Goal: Contribute content

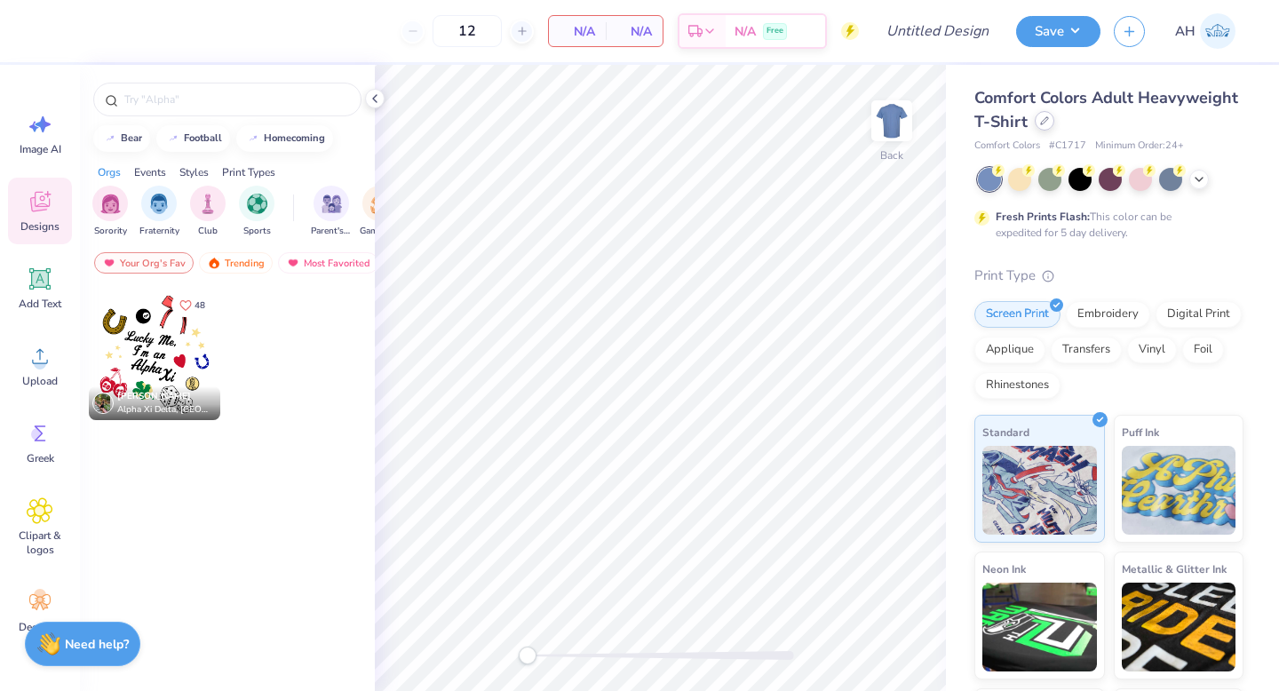
click at [1046, 118] on icon at bounding box center [1044, 120] width 9 height 9
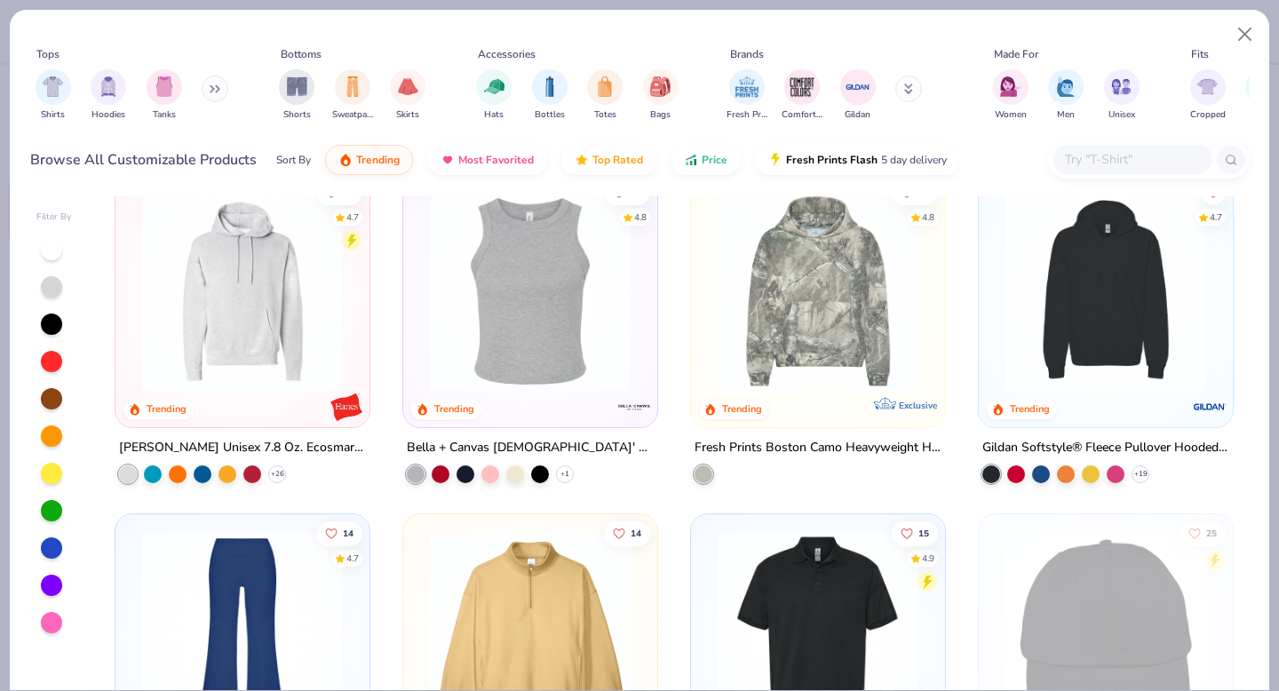
scroll to position [3483, 0]
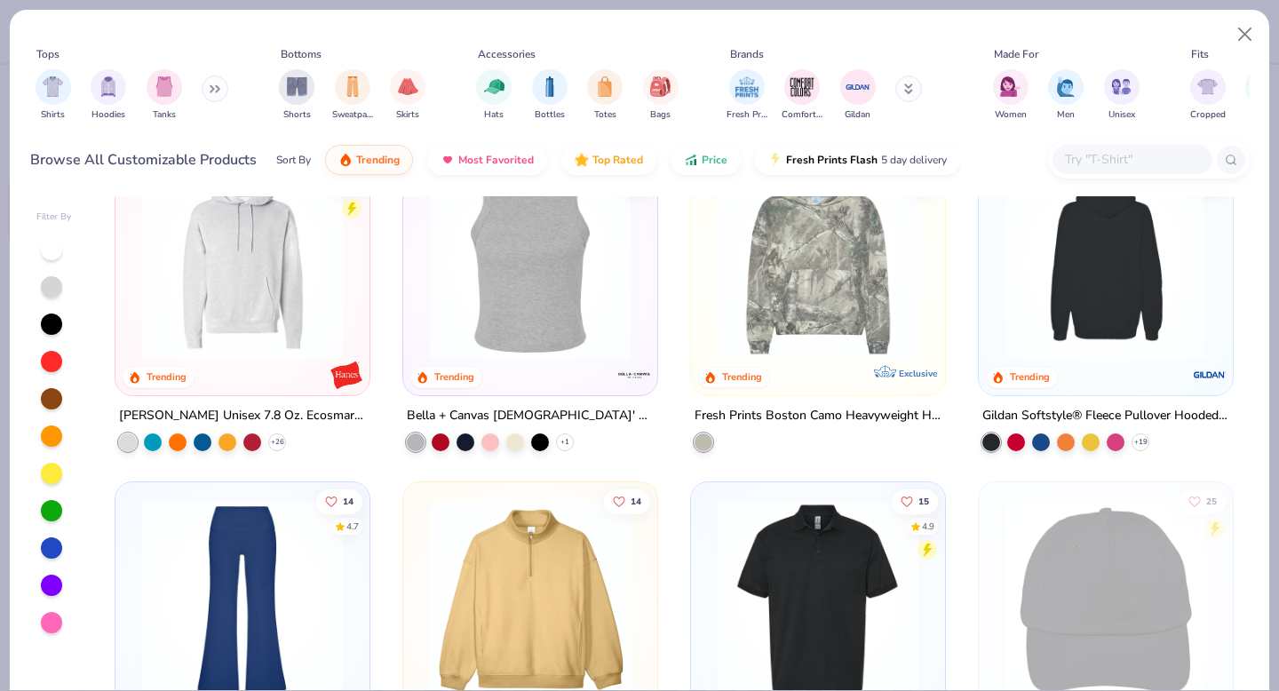
click at [1120, 308] on img at bounding box center [1105, 258] width 219 height 201
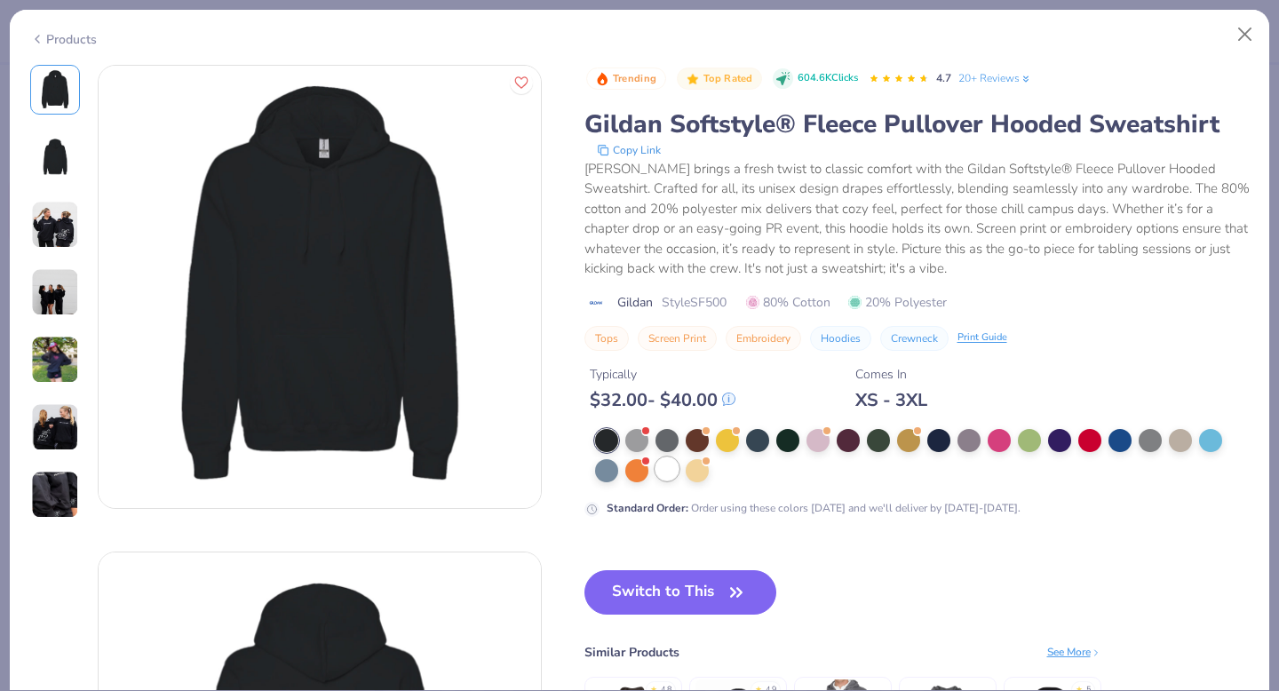
click at [661, 470] on div at bounding box center [667, 468] width 23 height 23
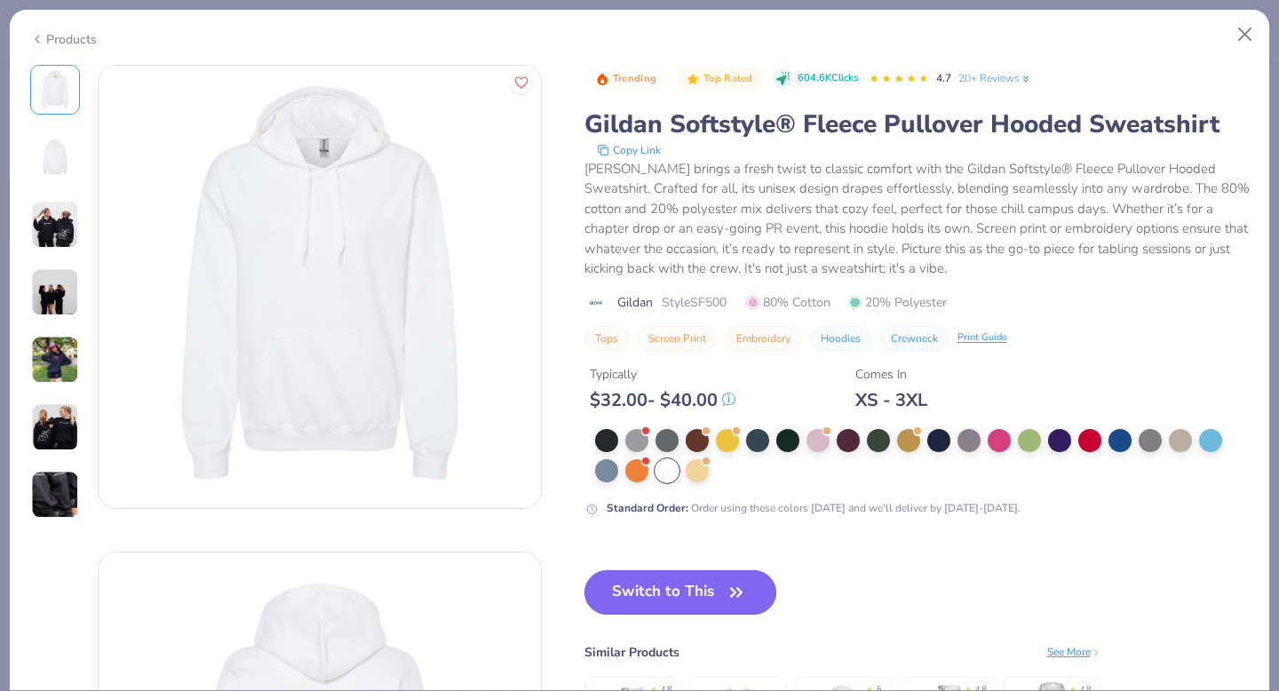
click at [649, 604] on button "Switch to This" at bounding box center [681, 592] width 193 height 44
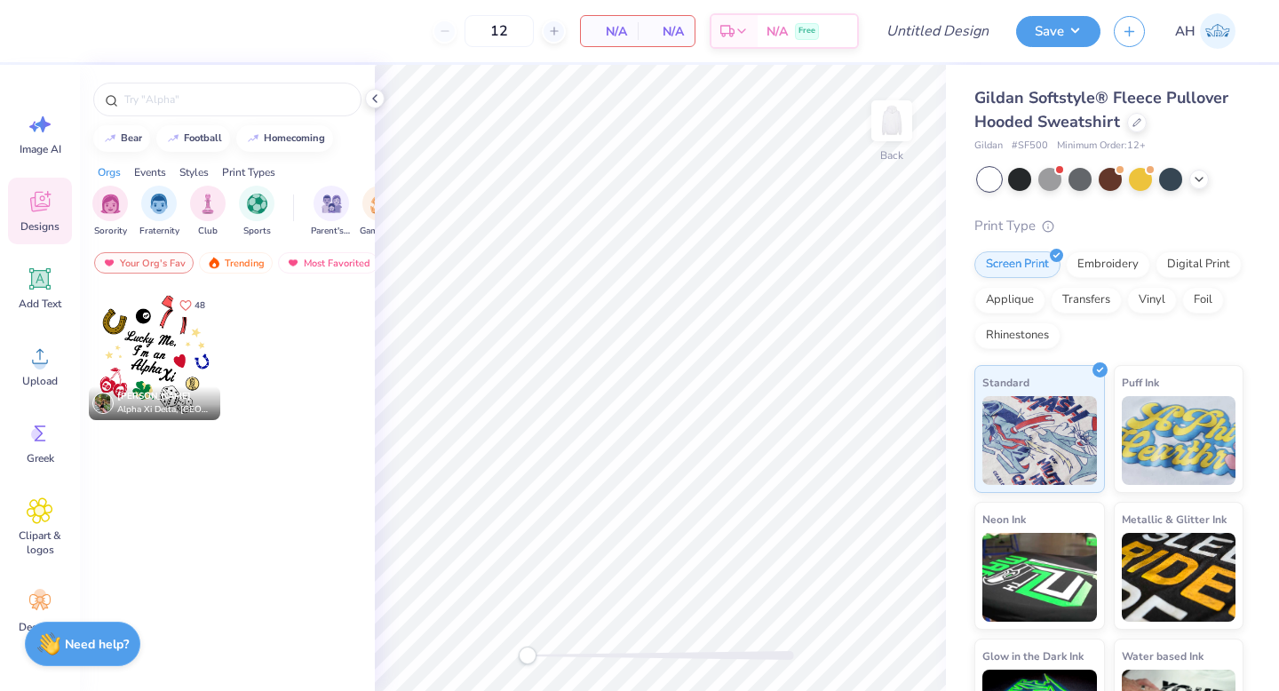
drag, startPoint x: 649, startPoint y: 604, endPoint x: 974, endPoint y: 255, distance: 476.5
click at [1129, 121] on div at bounding box center [1137, 121] width 20 height 20
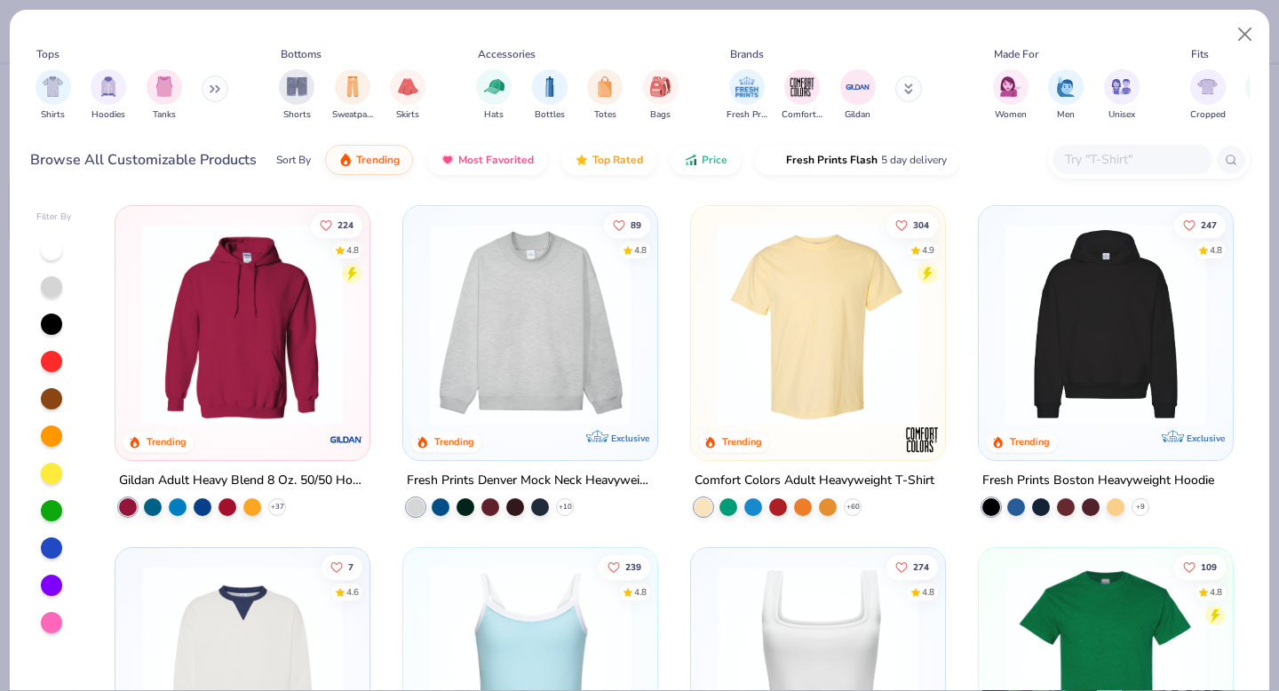
click at [211, 92] on button at bounding box center [215, 89] width 27 height 27
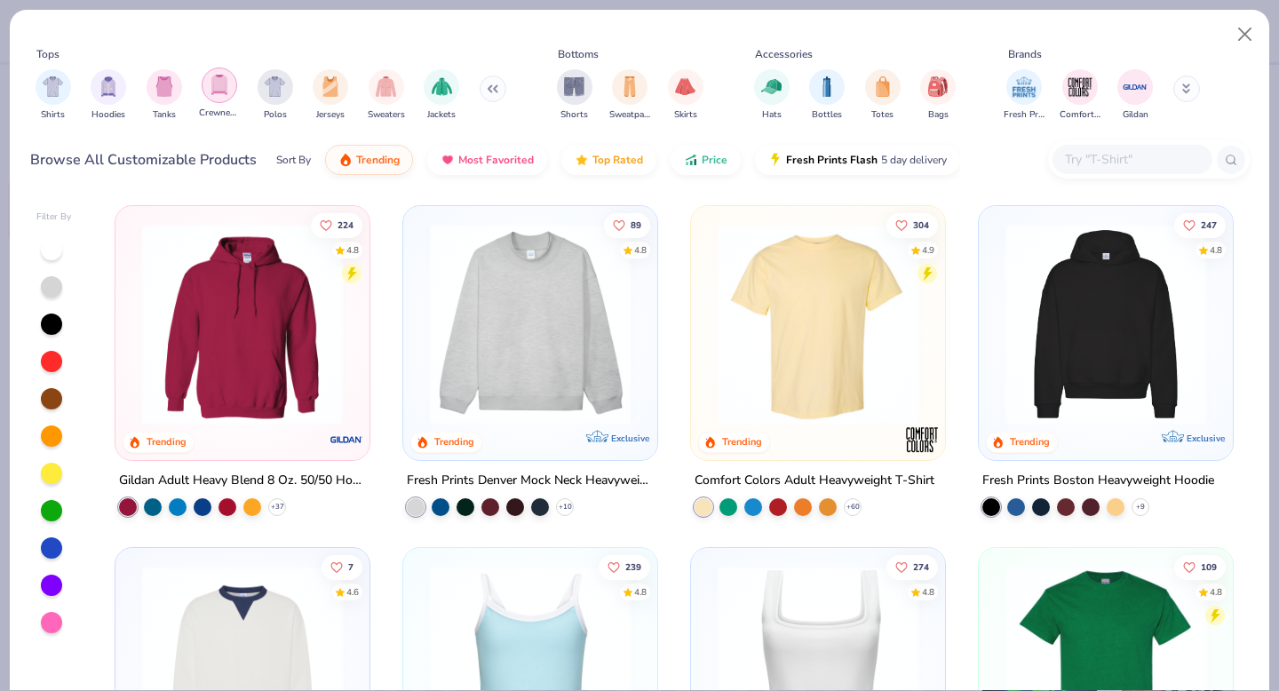
click at [219, 91] on img "filter for Crewnecks" at bounding box center [220, 85] width 20 height 20
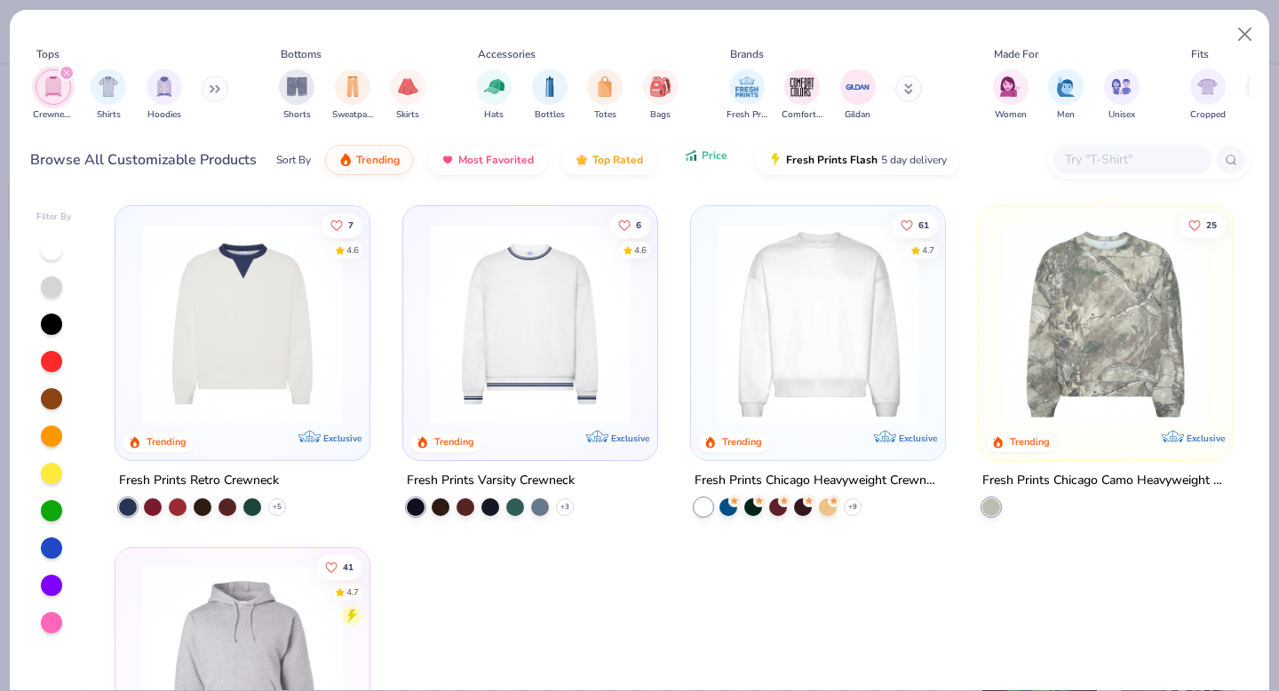
click at [696, 167] on button "Price" at bounding box center [706, 155] width 70 height 30
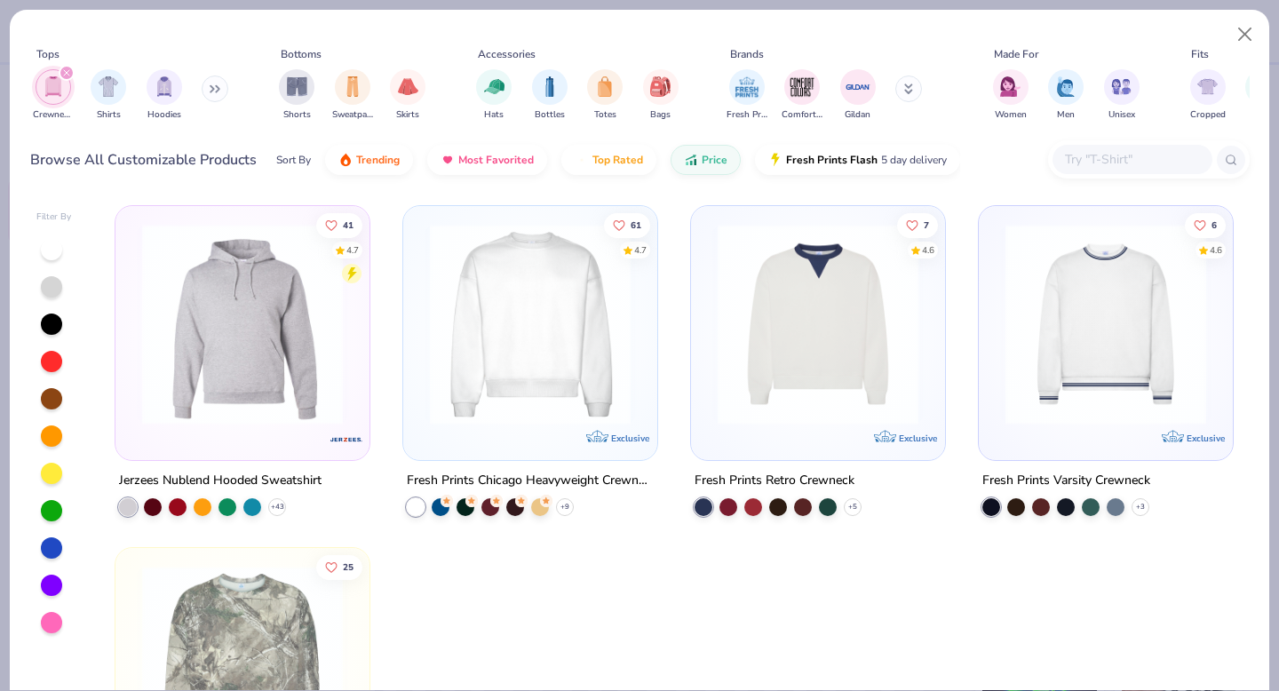
click at [65, 76] on icon "filter for Crewnecks" at bounding box center [66, 72] width 7 height 7
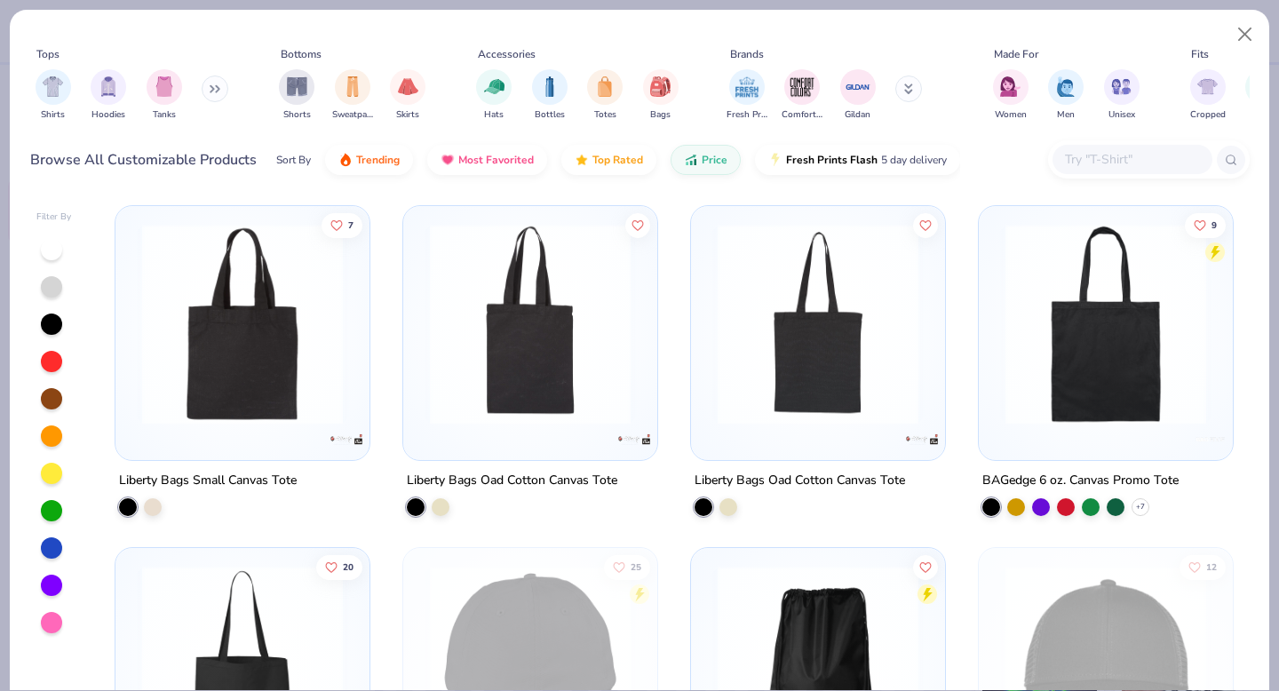
click at [196, 87] on div "Shirts Hoodies Tanks" at bounding box center [132, 95] width 204 height 66
click at [216, 86] on icon at bounding box center [215, 88] width 11 height 9
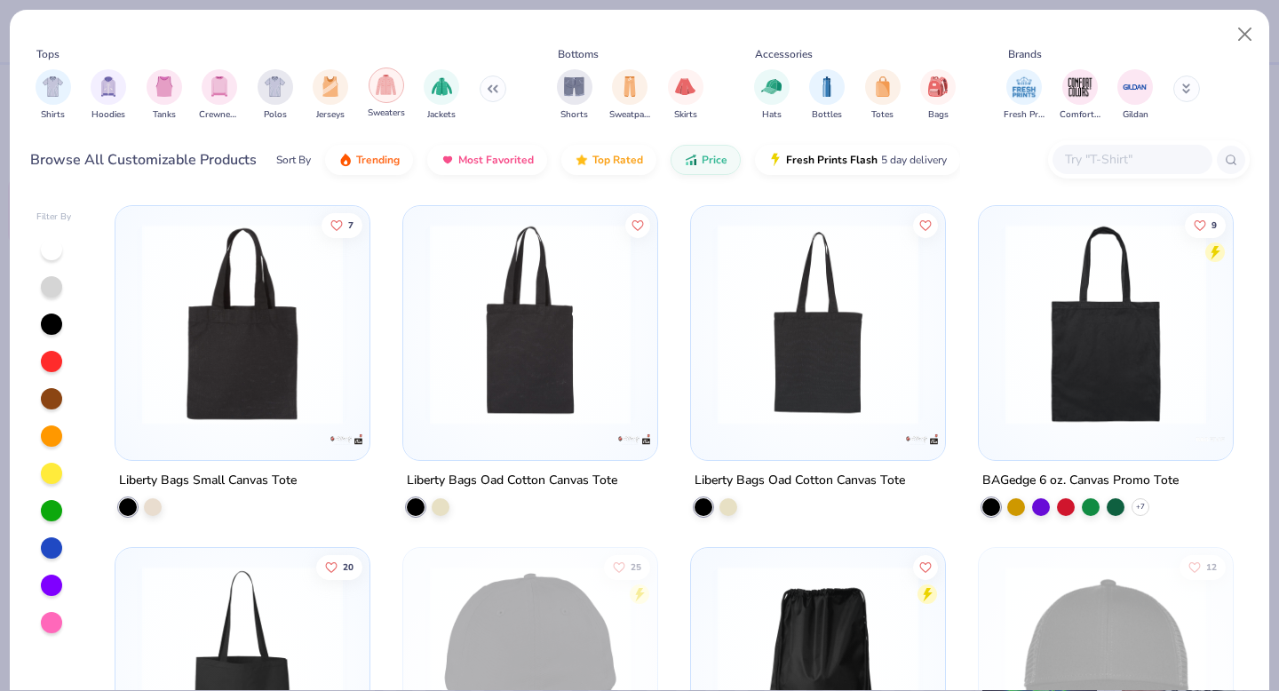
click at [383, 90] on img "filter for Sweaters" at bounding box center [386, 85] width 20 height 20
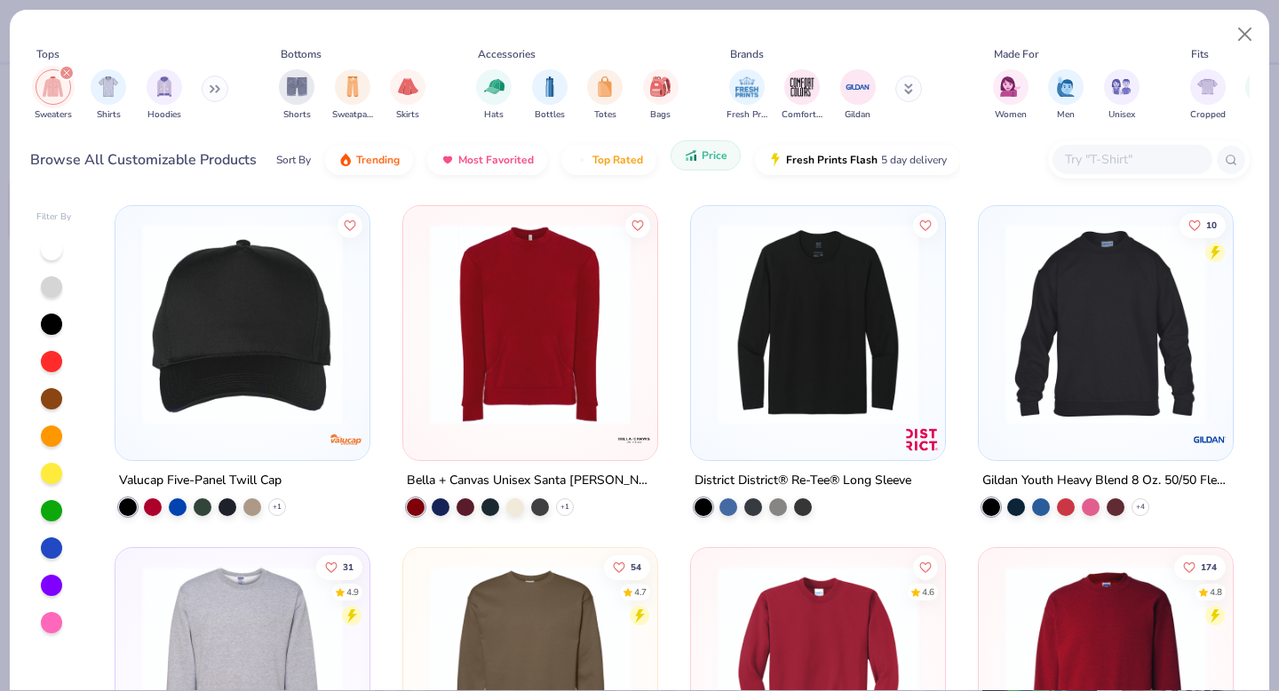
click at [697, 148] on button "Price" at bounding box center [706, 155] width 70 height 30
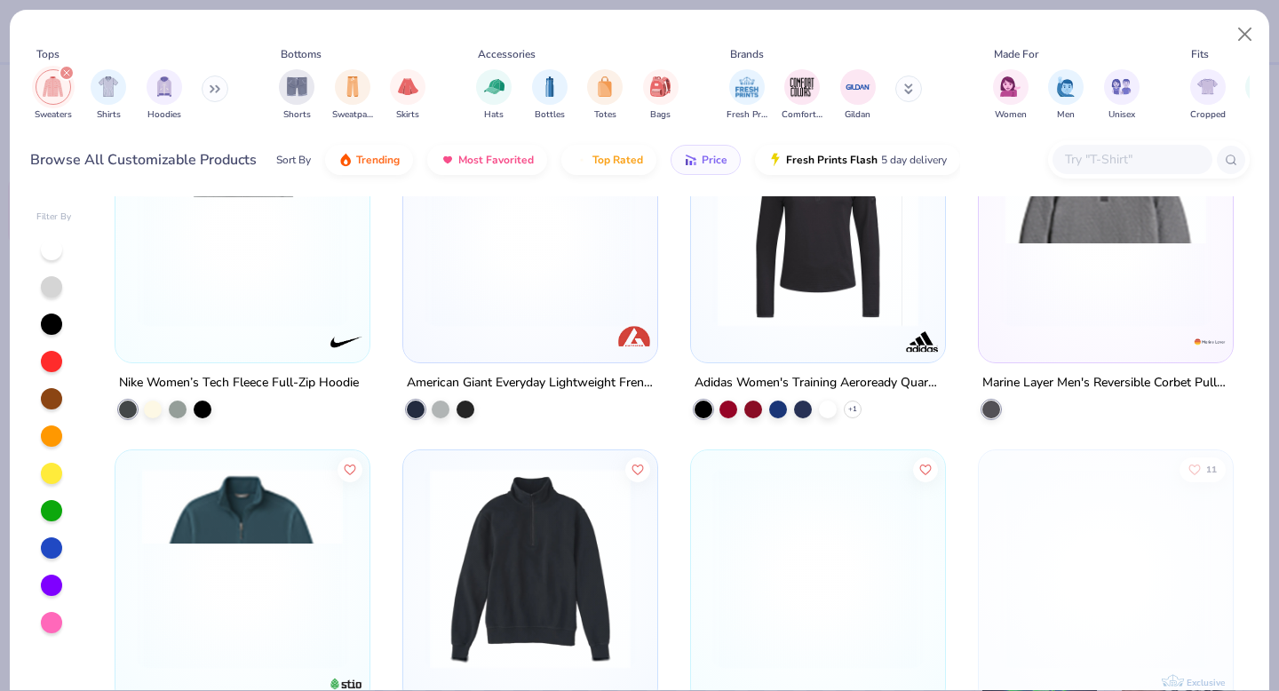
scroll to position [442, 0]
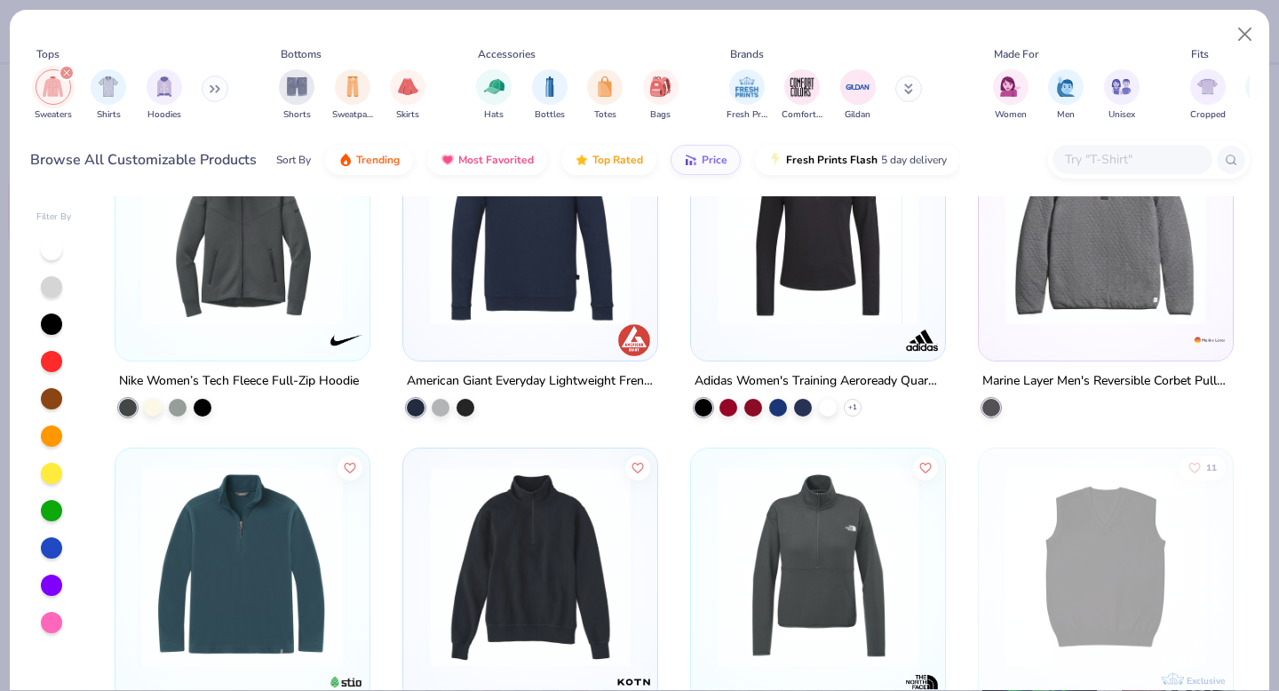
click at [64, 72] on icon "filter for Sweaters" at bounding box center [66, 72] width 7 height 7
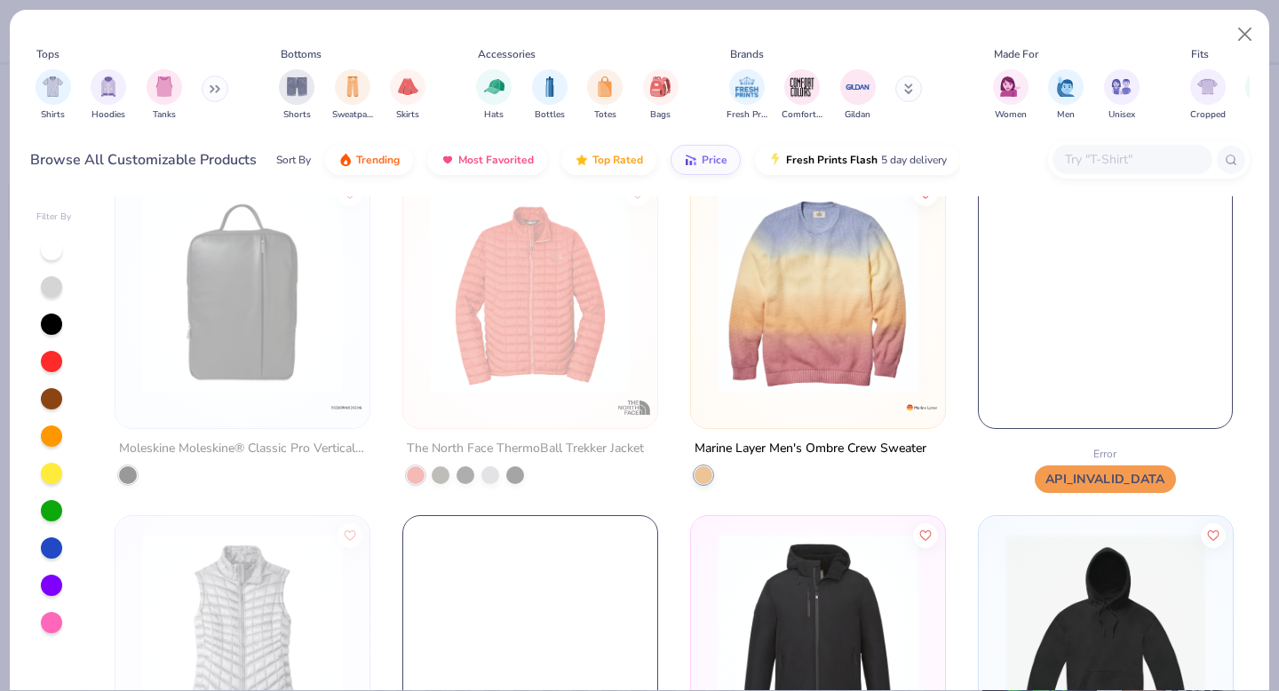
scroll to position [492, 0]
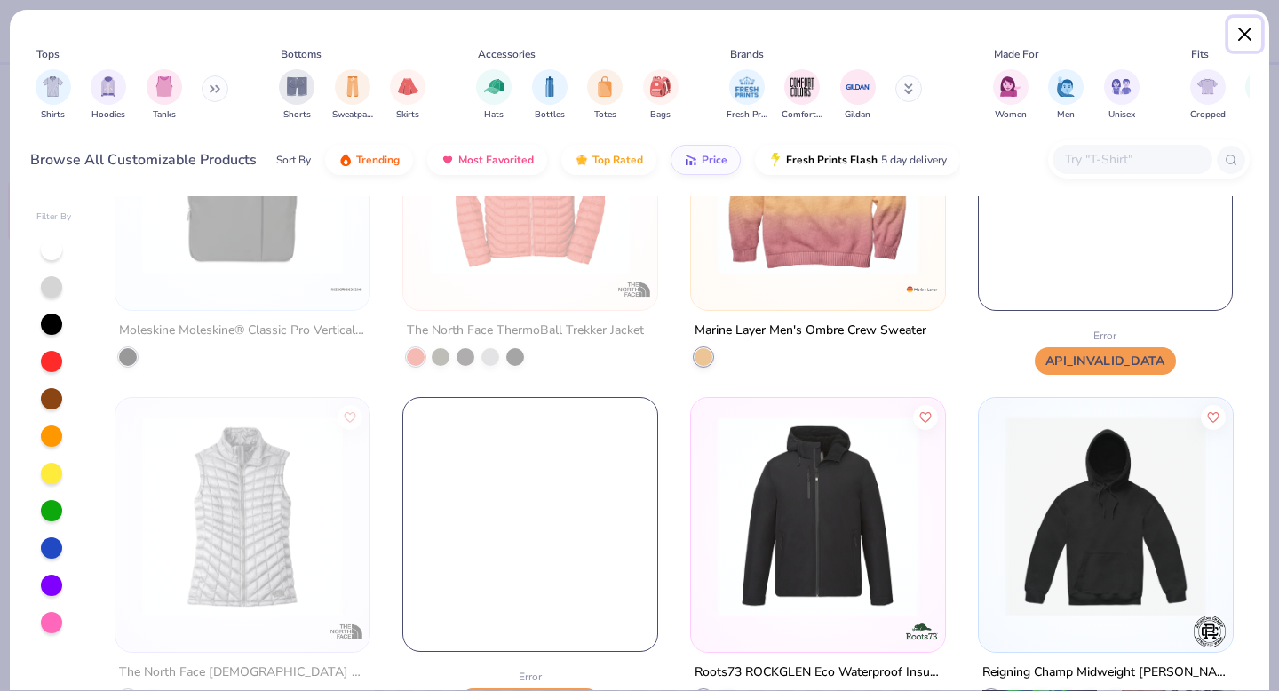
click at [1239, 37] on button "Close" at bounding box center [1246, 35] width 34 height 34
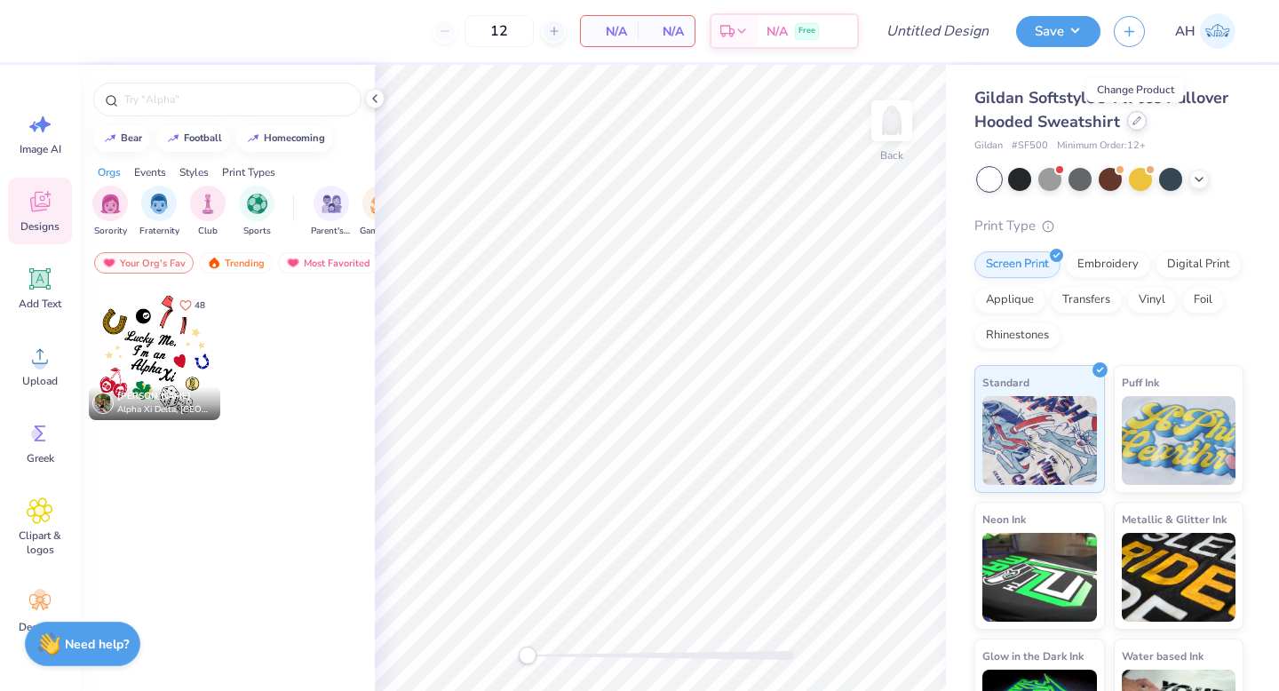
click at [1136, 127] on div at bounding box center [1137, 121] width 20 height 20
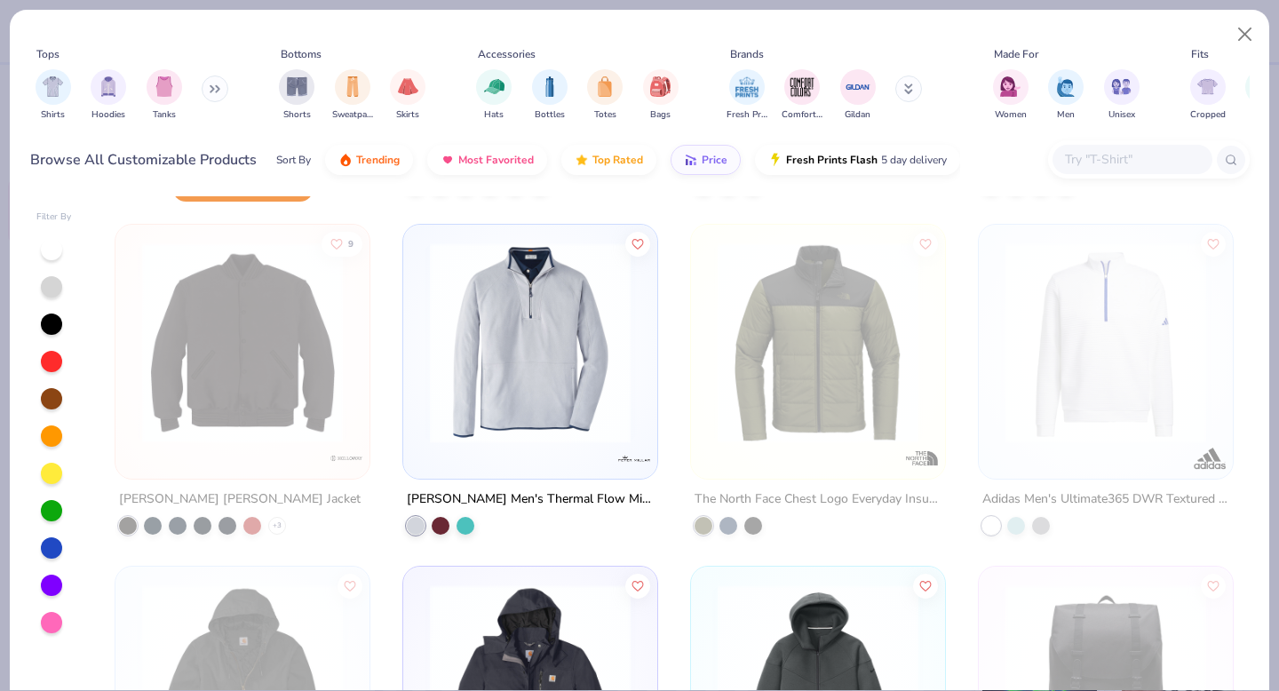
scroll to position [1691, 0]
click at [698, 153] on button "Price" at bounding box center [706, 155] width 70 height 30
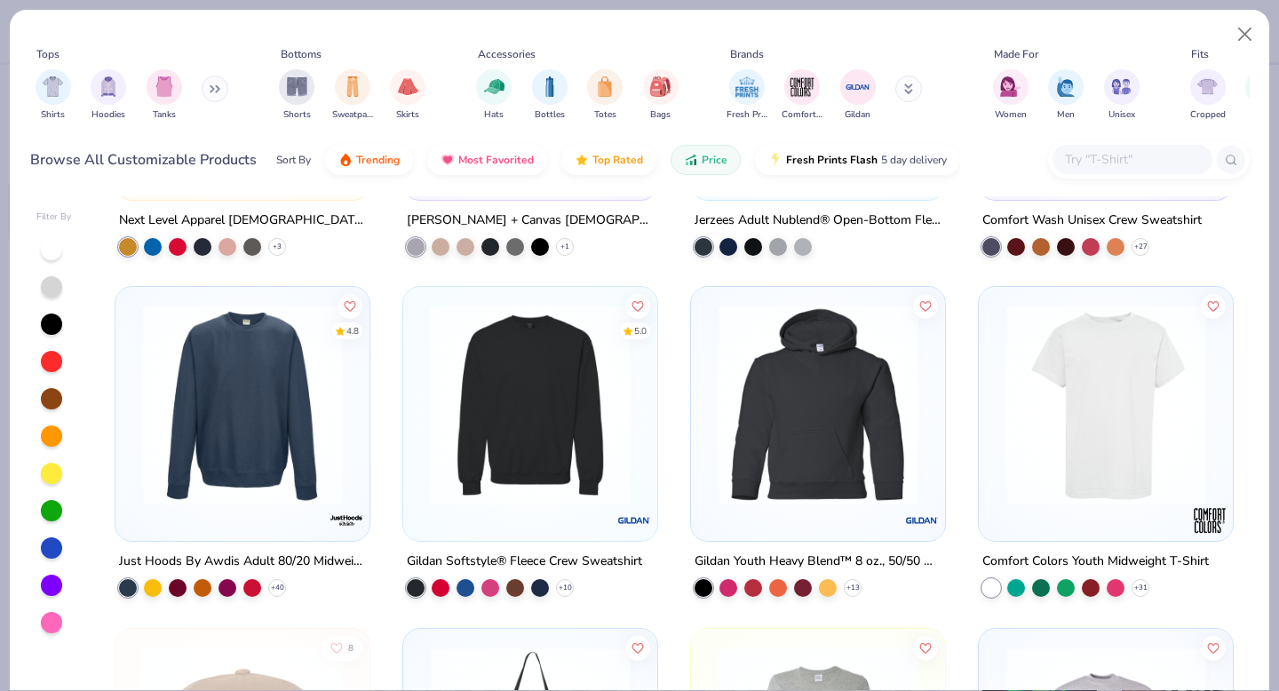
scroll to position [15989, 0]
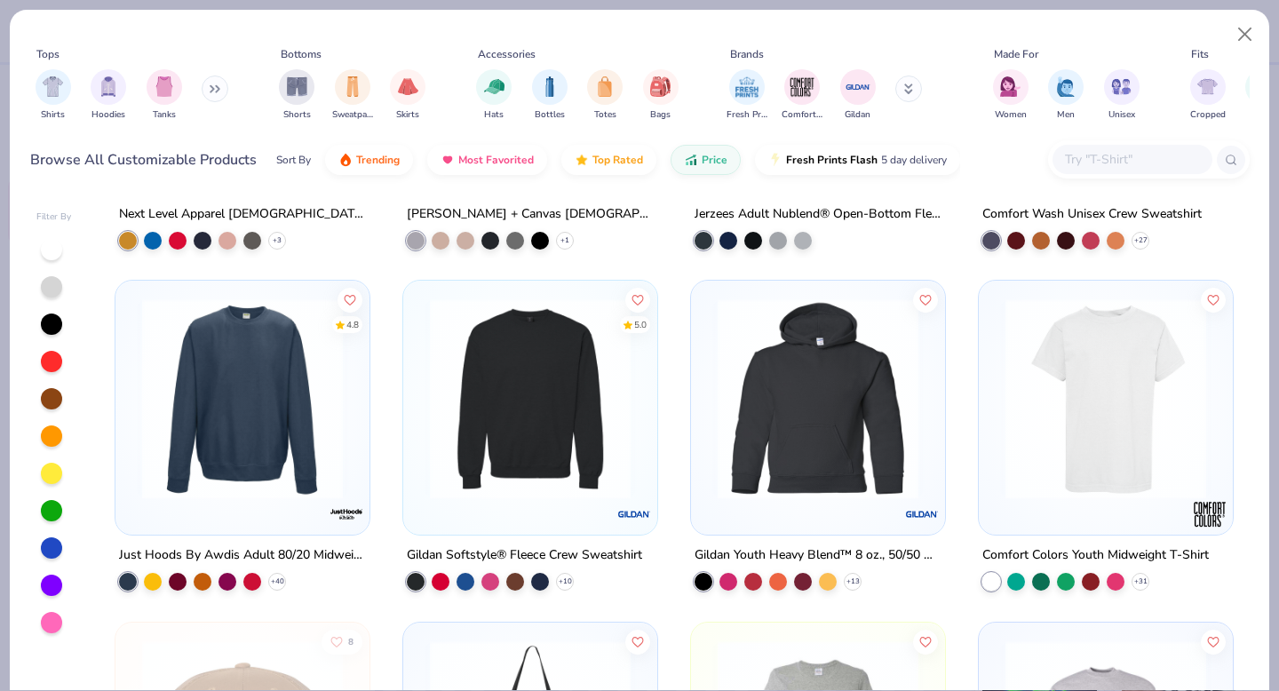
click at [219, 402] on img at bounding box center [242, 398] width 219 height 201
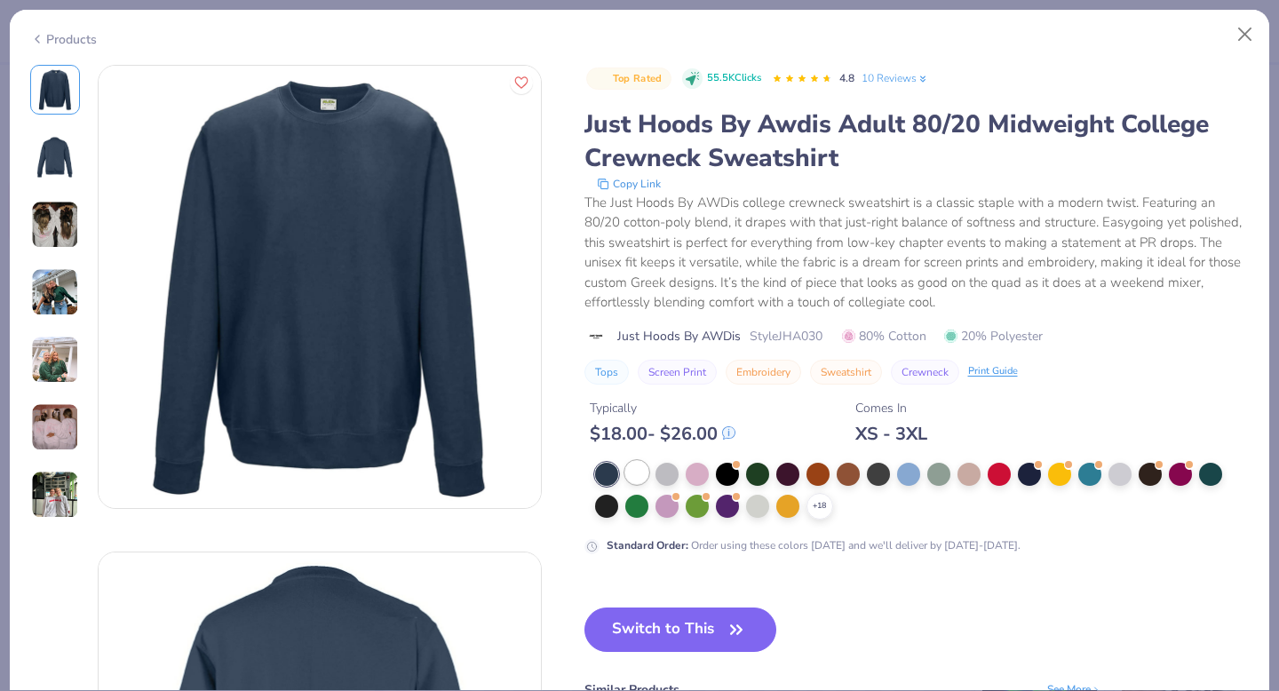
click at [633, 478] on div at bounding box center [636, 472] width 23 height 23
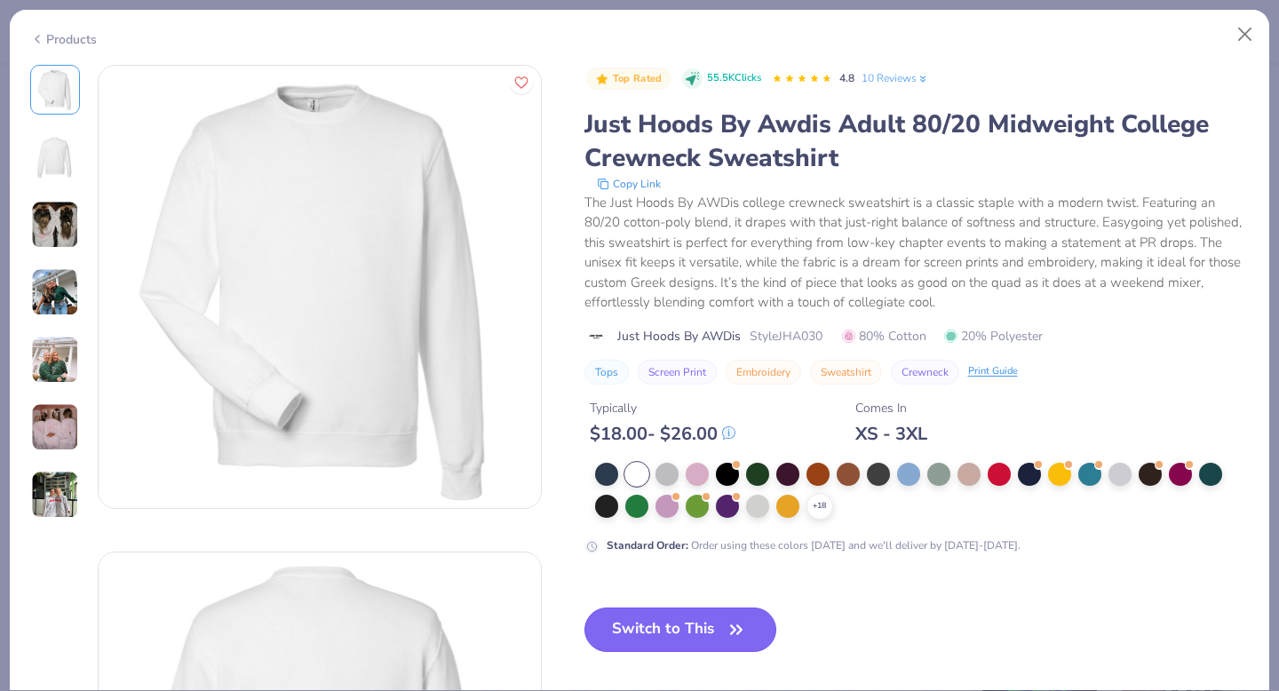
click at [618, 639] on button "Switch to This" at bounding box center [681, 630] width 193 height 44
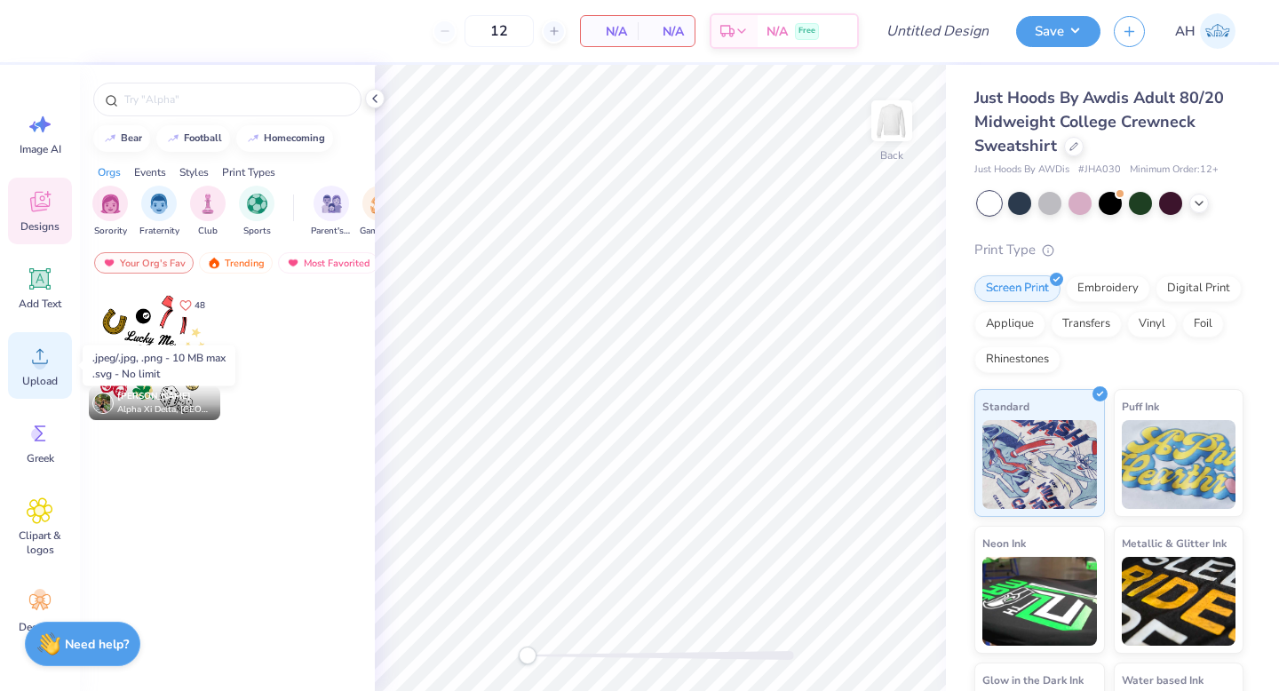
click at [39, 351] on icon at bounding box center [40, 356] width 27 height 27
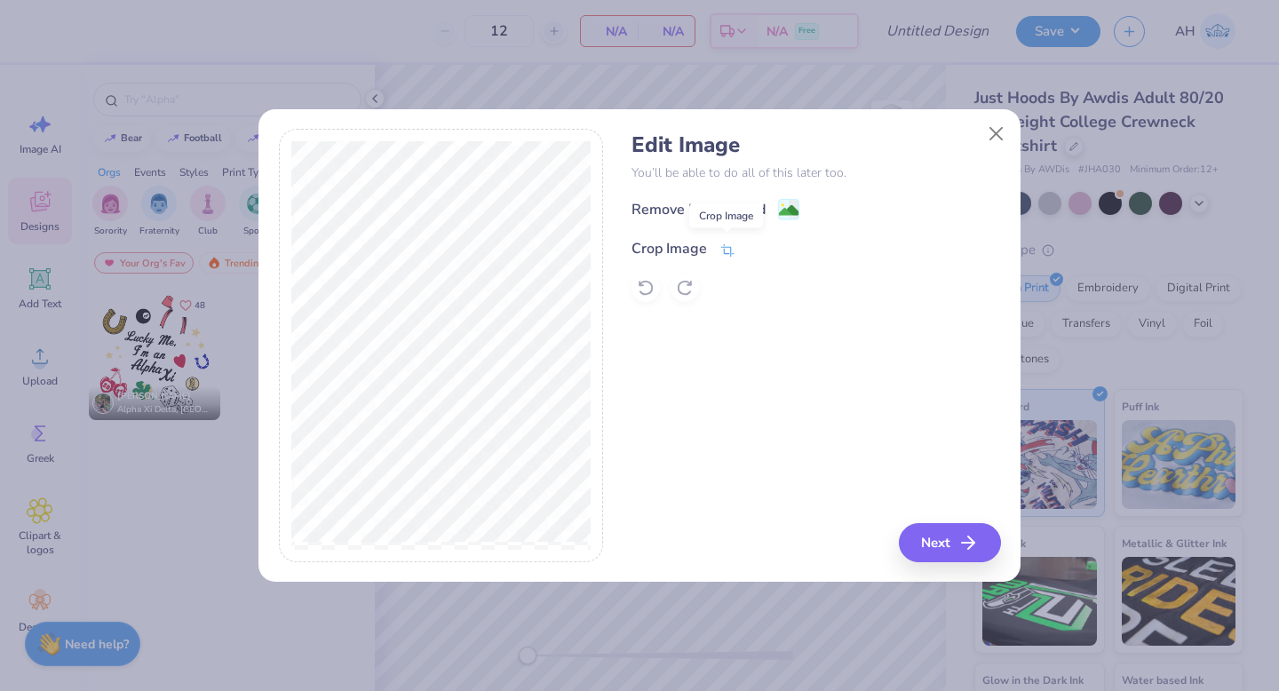
click at [728, 240] on span at bounding box center [728, 248] width 16 height 21
click at [753, 247] on icon at bounding box center [757, 247] width 11 height 11
click at [790, 203] on icon at bounding box center [794, 211] width 11 height 19
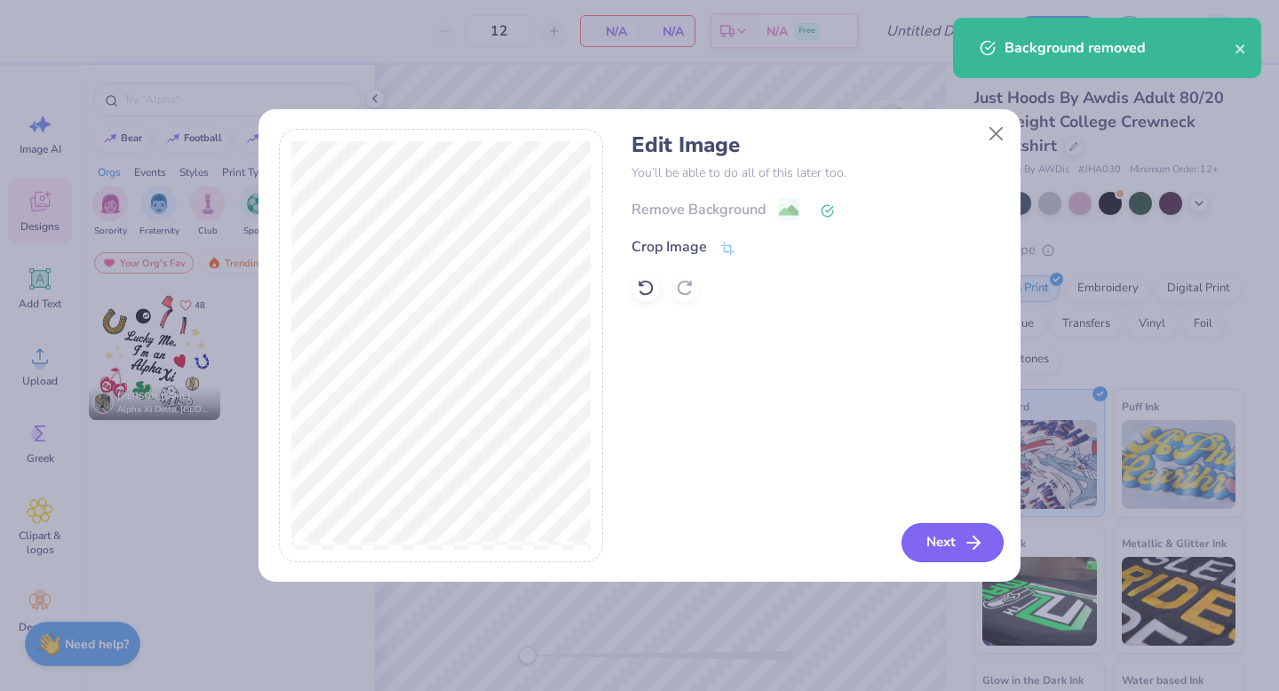
click at [932, 540] on button "Next" at bounding box center [953, 542] width 102 height 39
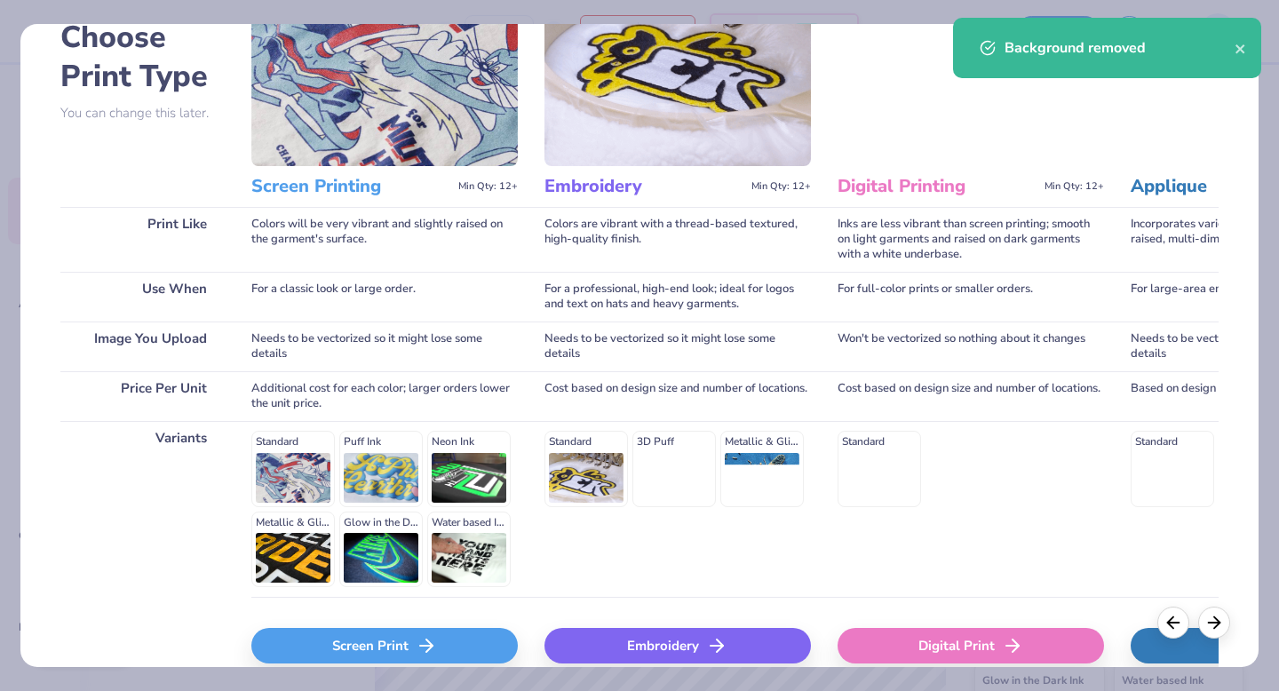
scroll to position [195, 0]
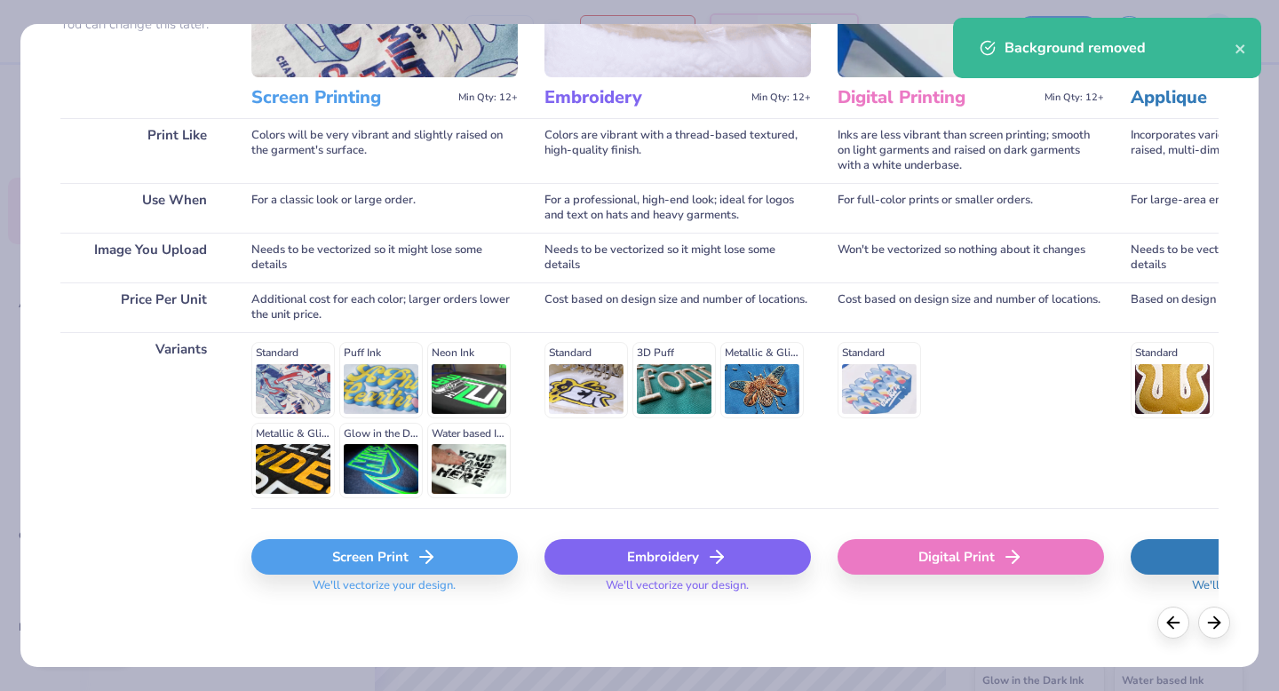
click at [394, 569] on div "Screen Print" at bounding box center [384, 557] width 267 height 36
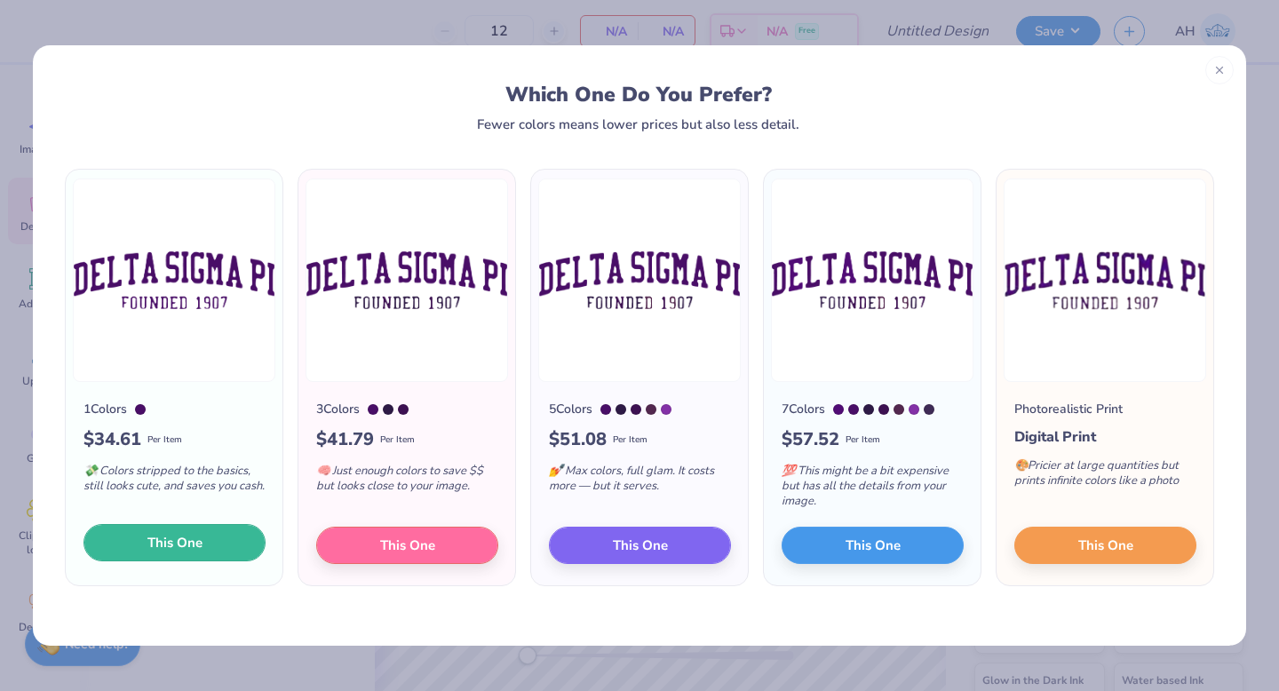
click at [225, 543] on button "This One" at bounding box center [175, 542] width 182 height 37
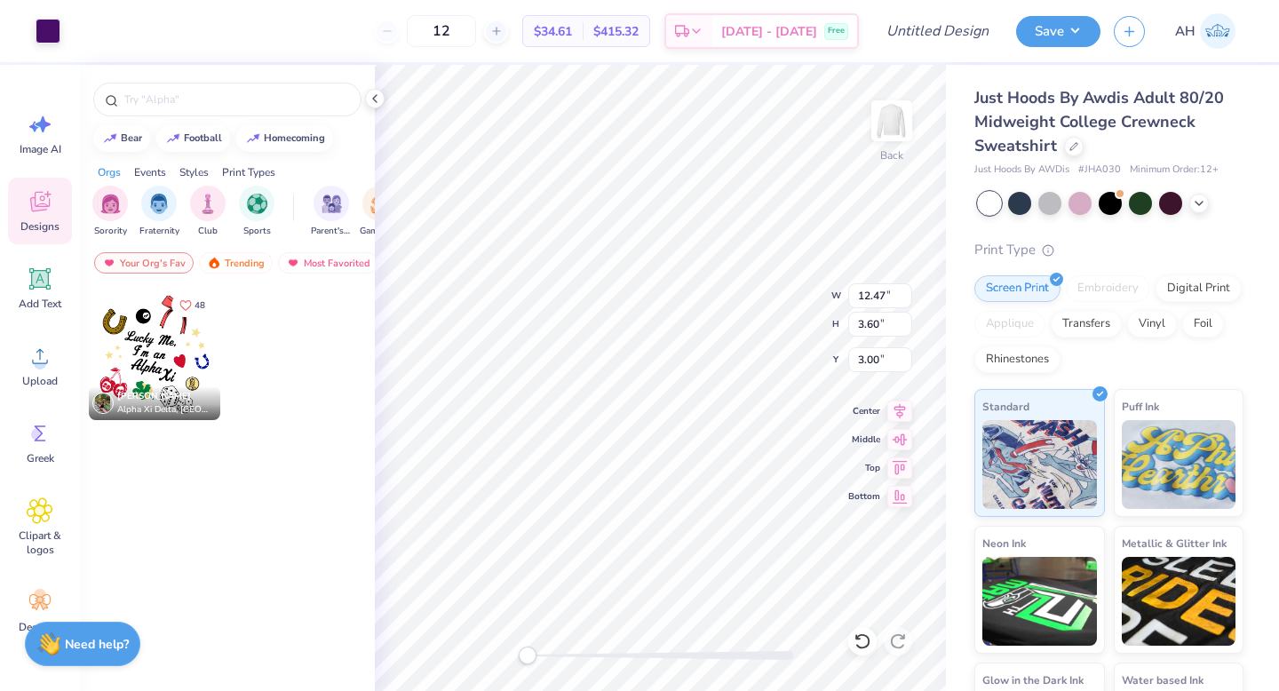
type input "12.47"
type input "3.60"
type input "3.00"
click at [895, 409] on icon at bounding box center [899, 408] width 25 height 21
click at [916, 25] on input "Design Title" at bounding box center [959, 31] width 87 height 36
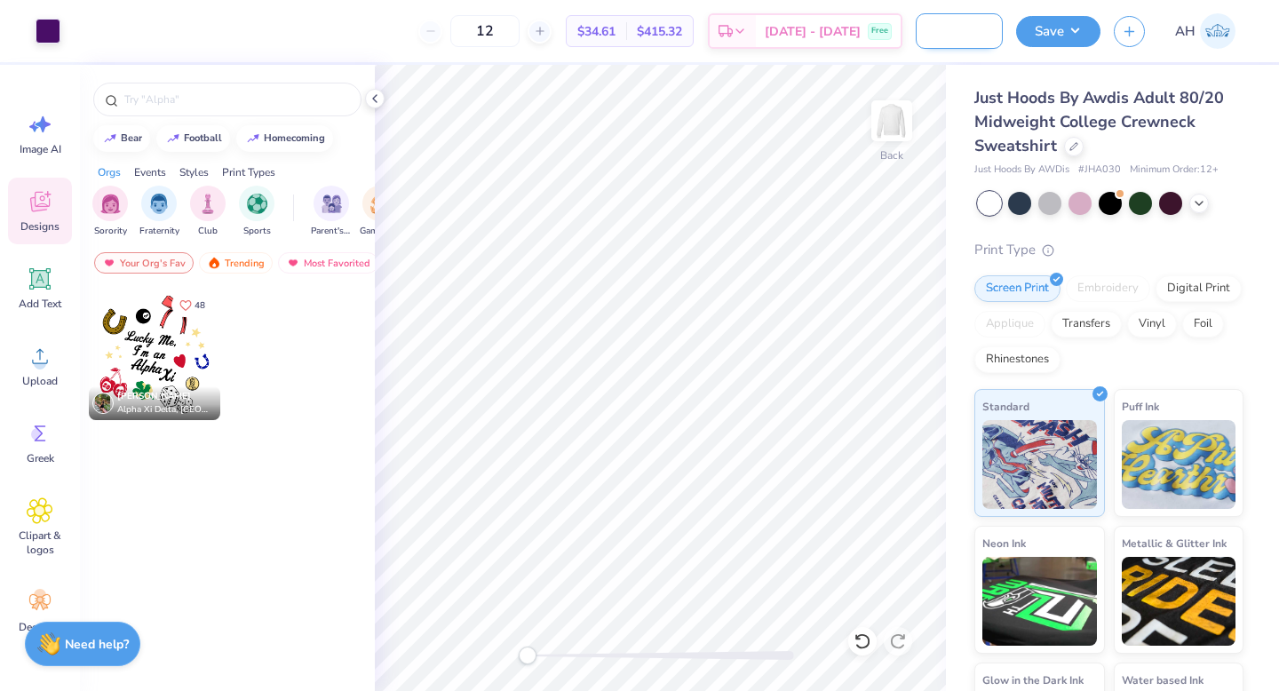
scroll to position [0, 114]
type input "DSP Gen Merch Crewneck"
click at [1035, 28] on button "Save" at bounding box center [1058, 28] width 84 height 31
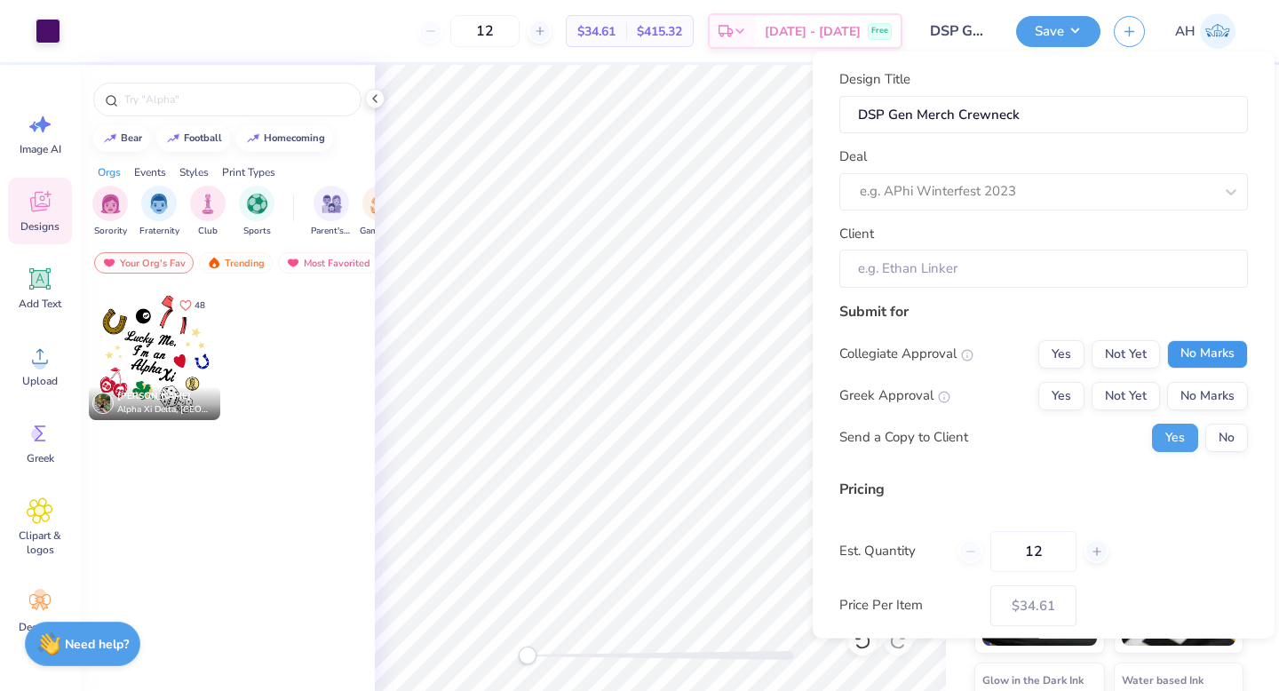
click at [1199, 342] on button "No Marks" at bounding box center [1207, 353] width 81 height 28
click at [1061, 390] on button "Yes" at bounding box center [1061, 395] width 46 height 28
type input "$34.61"
click at [1222, 441] on button "No" at bounding box center [1226, 437] width 43 height 28
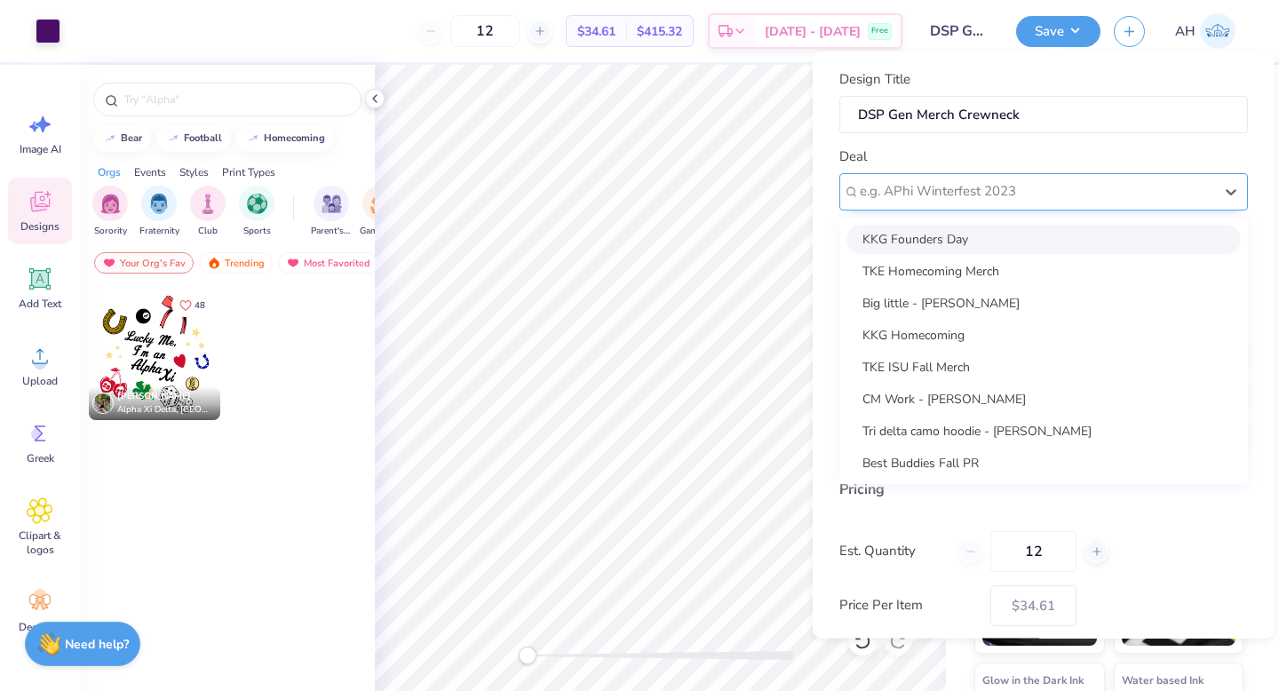
click at [1068, 198] on div at bounding box center [1037, 191] width 354 height 24
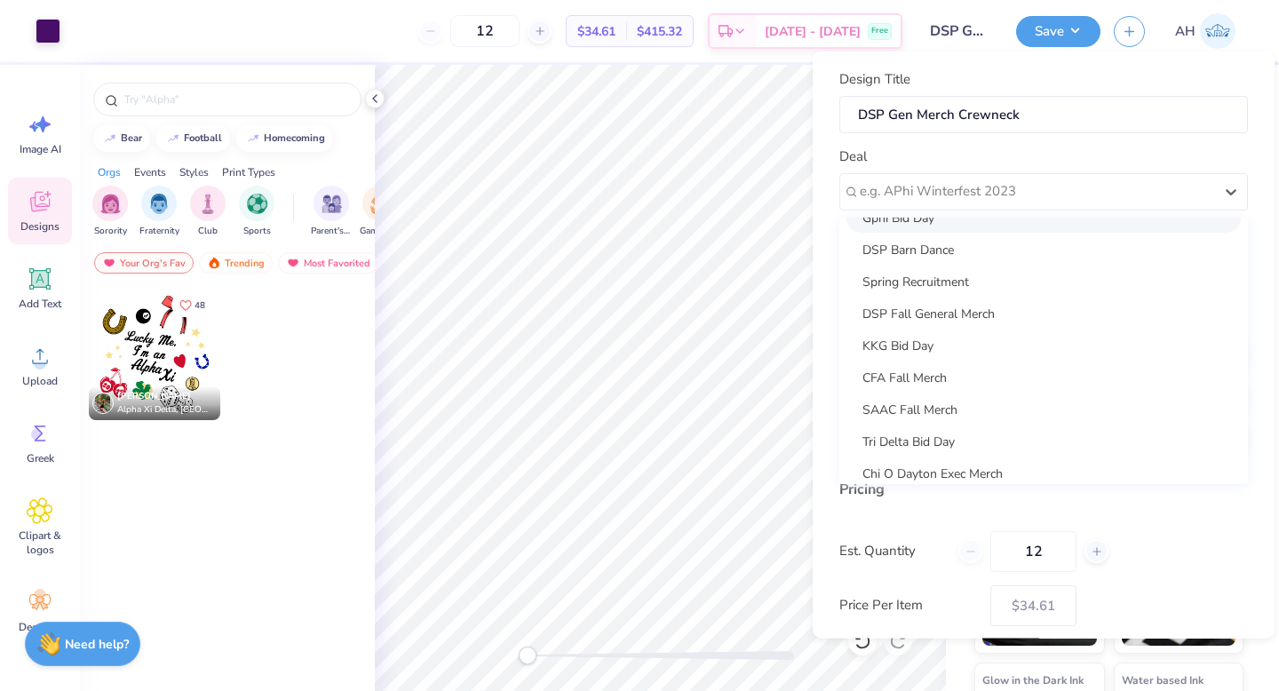
scroll to position [1133, 0]
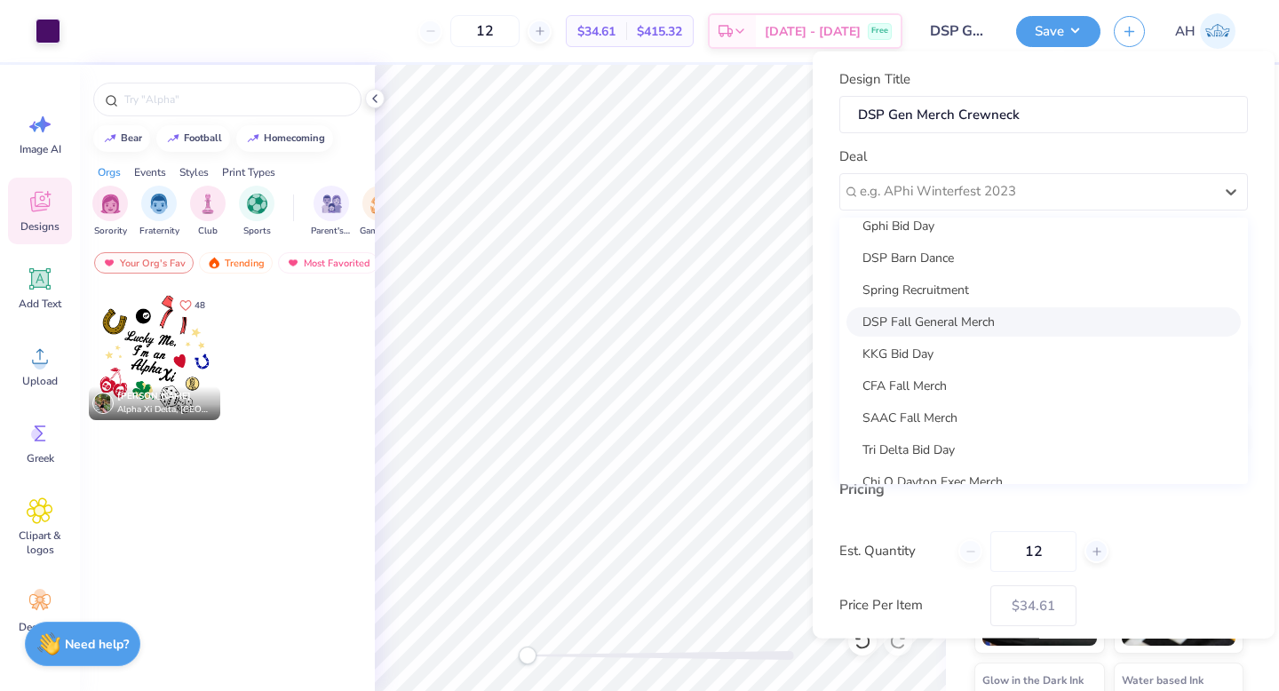
click at [957, 315] on div "DSP Fall General Merch" at bounding box center [1044, 320] width 394 height 29
type input "[PERSON_NAME]"
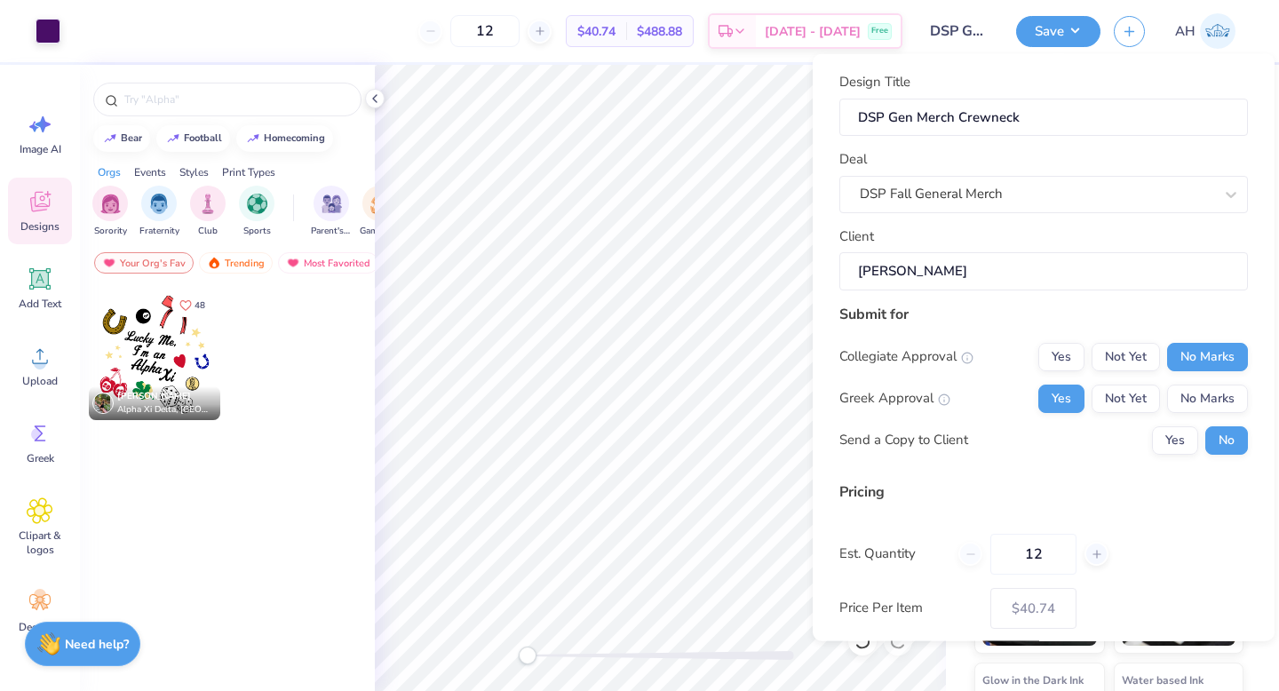
scroll to position [90, 0]
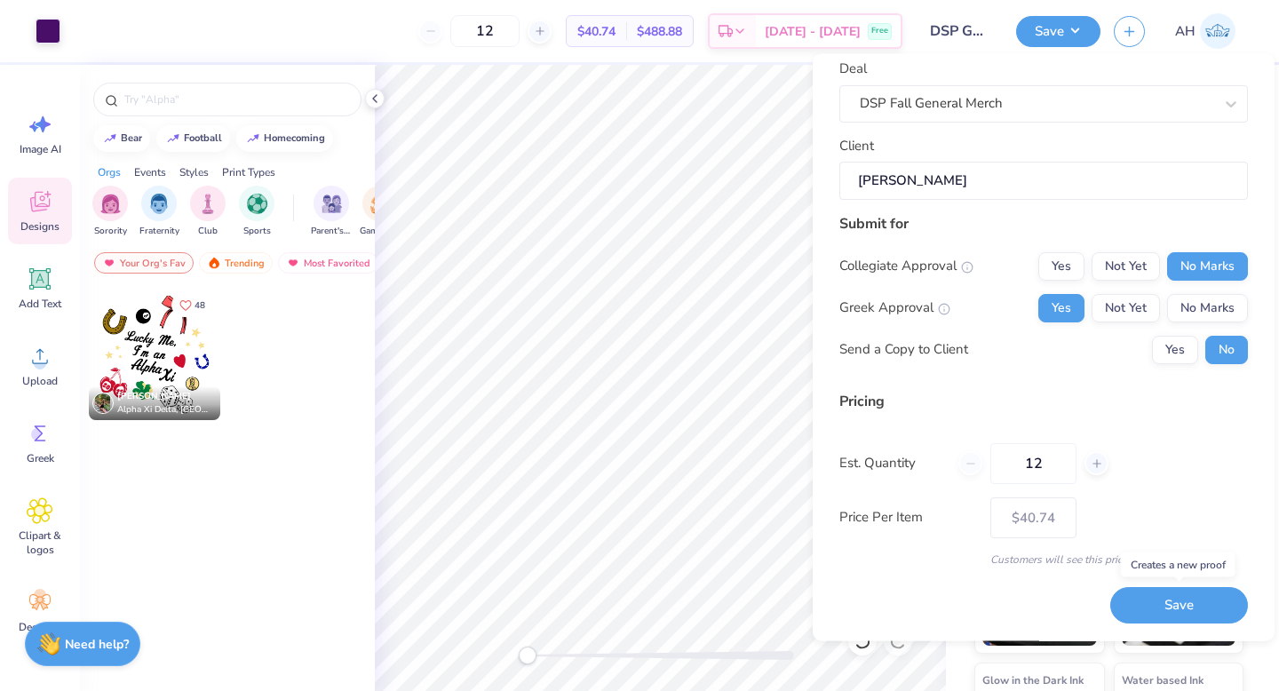
click at [1152, 601] on button "Save" at bounding box center [1179, 606] width 138 height 36
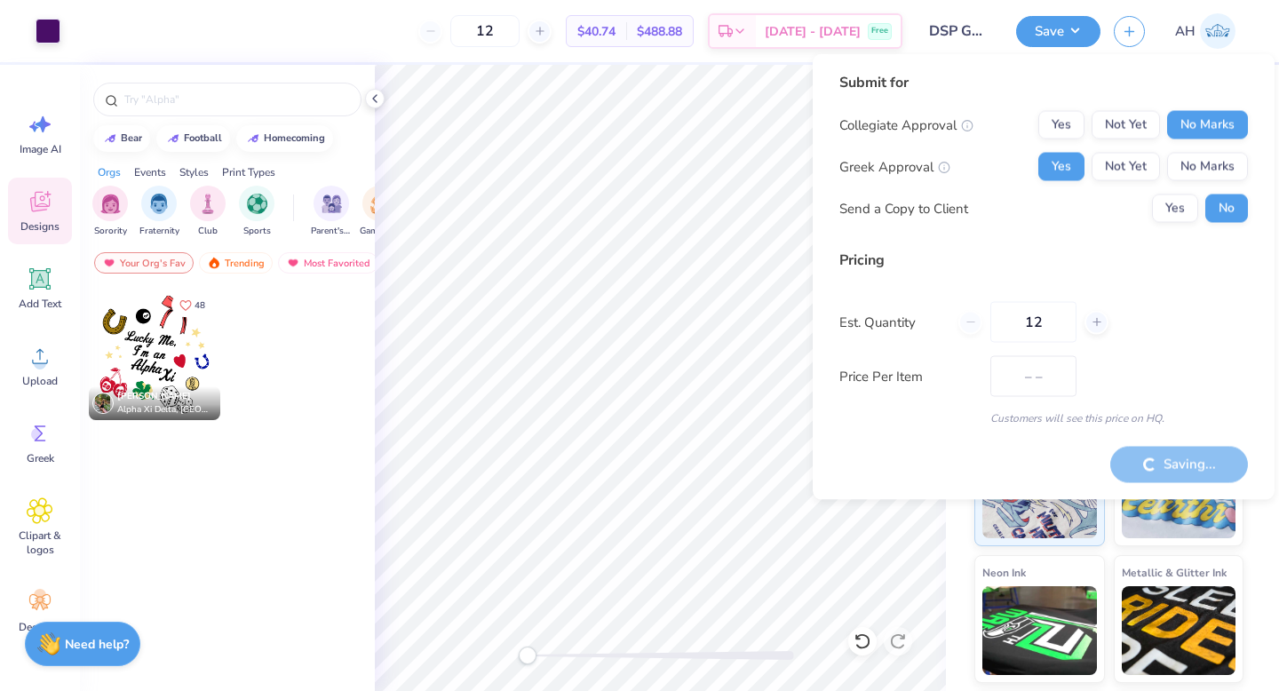
type input "$40.74"
